Goal: Information Seeking & Learning: Learn about a topic

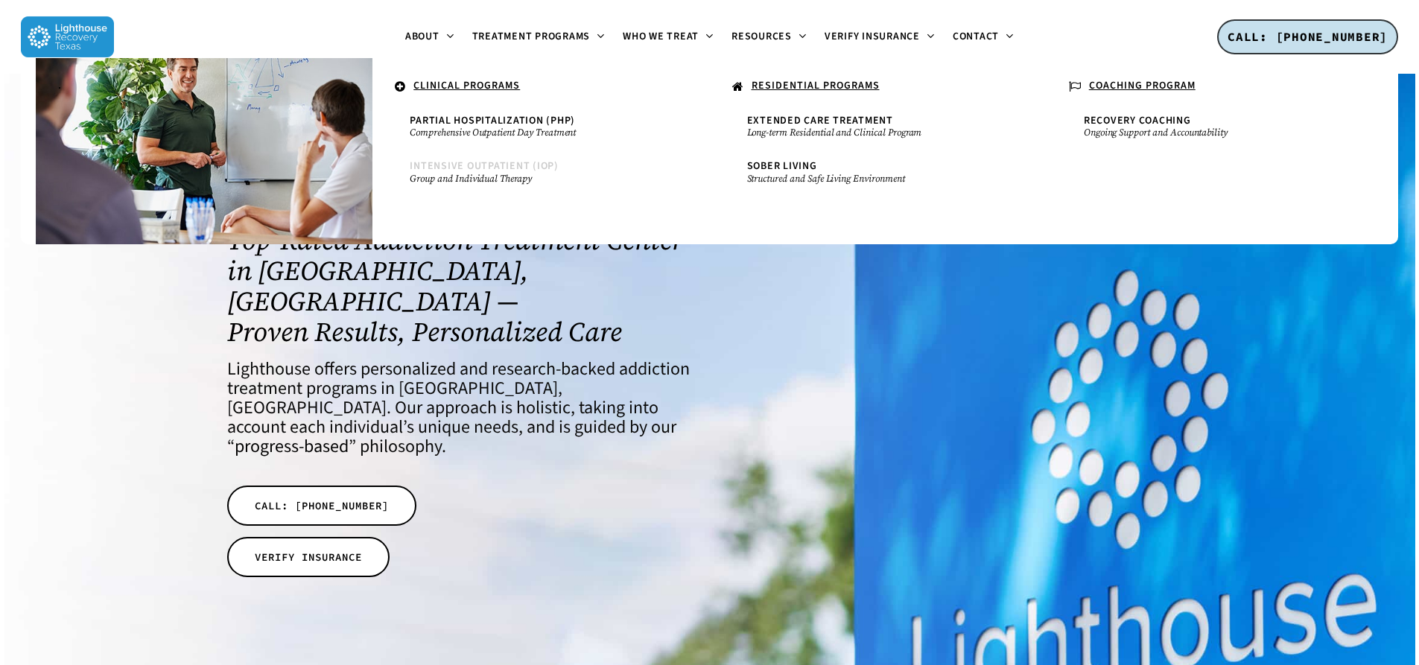
click at [510, 167] on span "Intensive Outpatient (IOP)" at bounding box center [484, 166] width 149 height 15
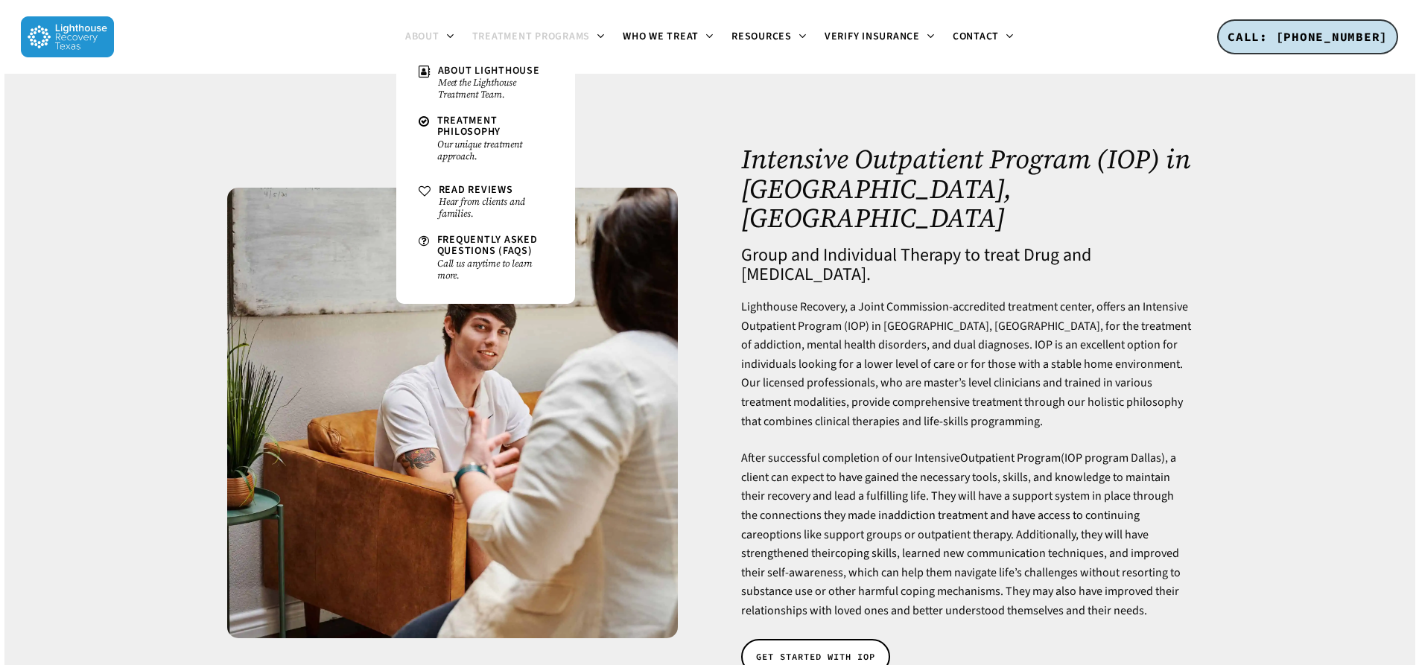
click at [452, 37] on icon at bounding box center [449, 36] width 6 height 12
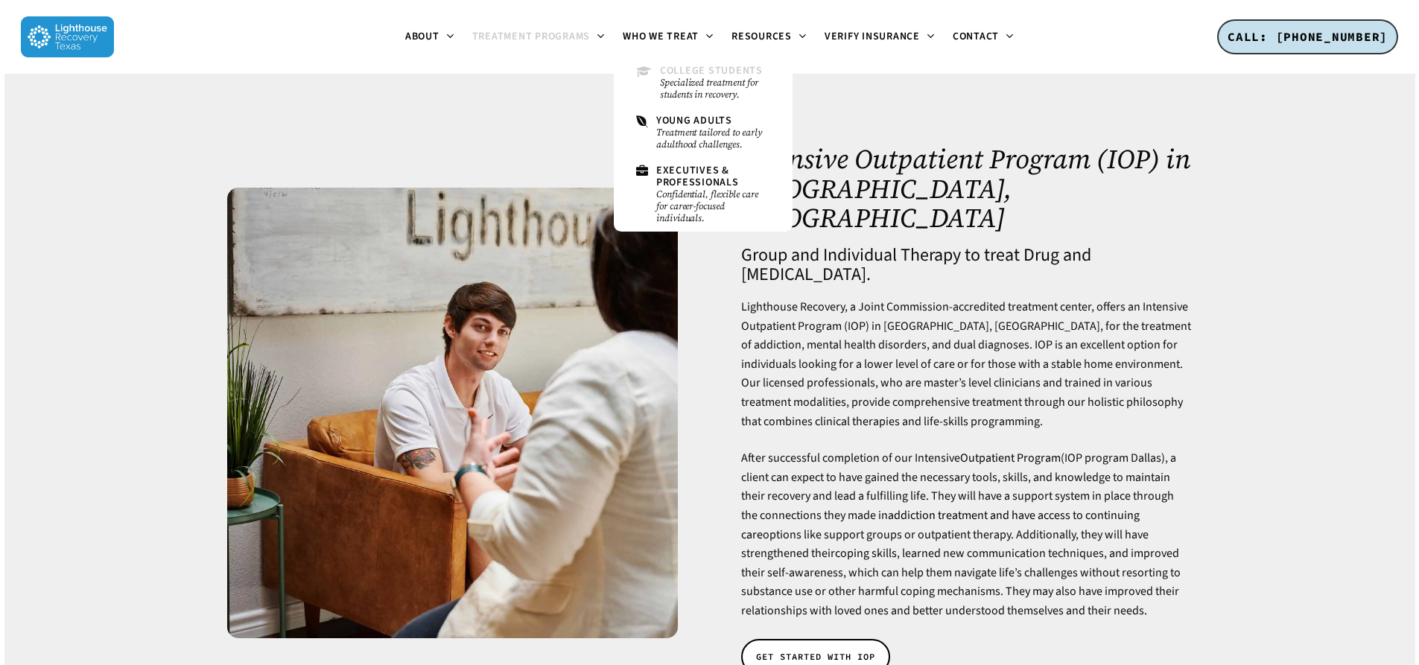
click at [705, 87] on small "Specialized treatment for students in recovery." at bounding box center [715, 89] width 110 height 24
